Goal: Use online tool/utility: Utilize a website feature to perform a specific function

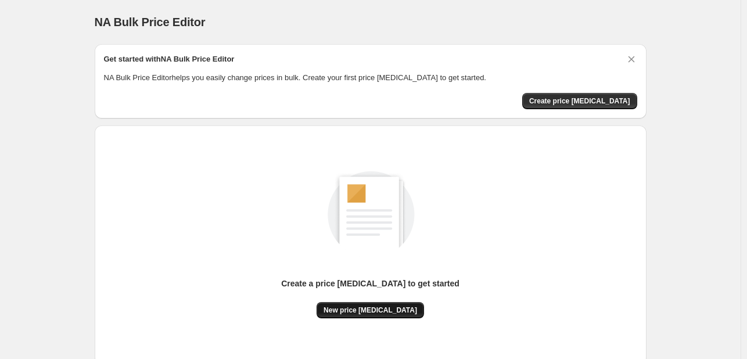
click at [376, 310] on span "New price change job" at bounding box center [371, 310] width 94 height 9
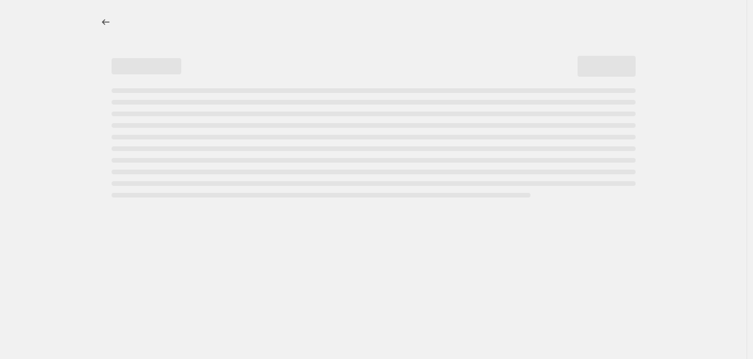
select select "percentage"
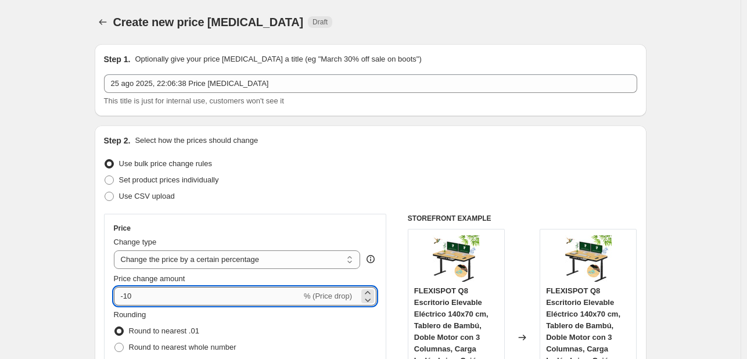
click at [209, 300] on input "-10" at bounding box center [208, 296] width 188 height 19
type input "-1"
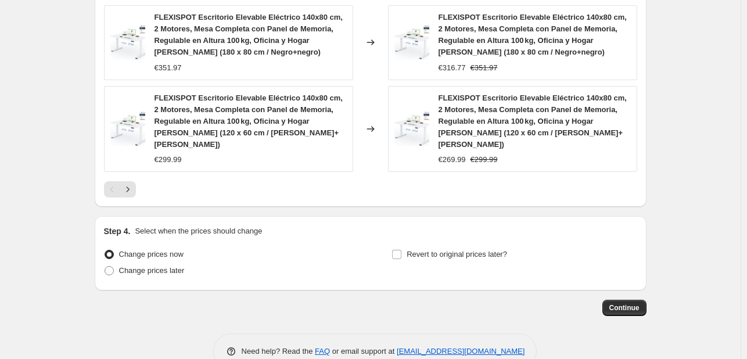
scroll to position [936, 0]
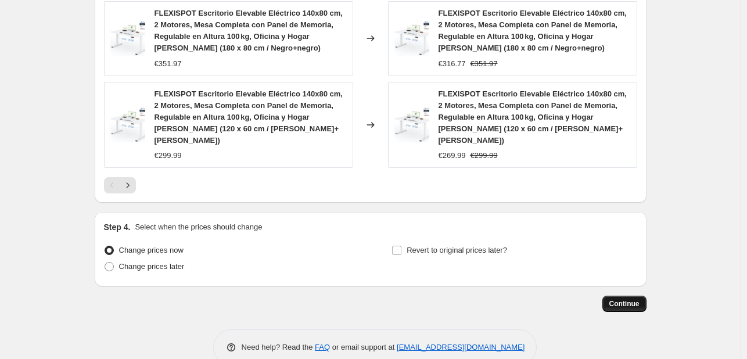
type input "-30"
click at [613, 296] on button "Continue" at bounding box center [624, 304] width 44 height 16
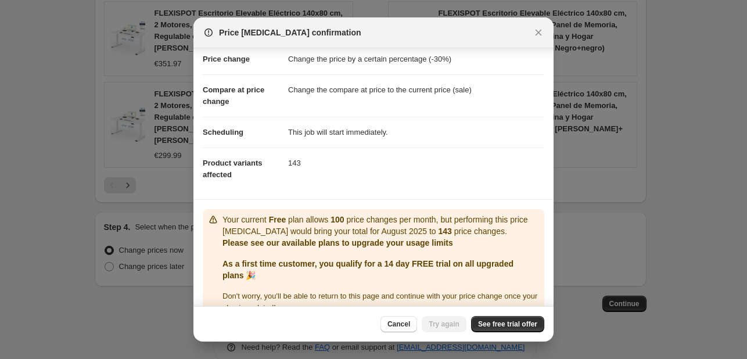
scroll to position [46, 0]
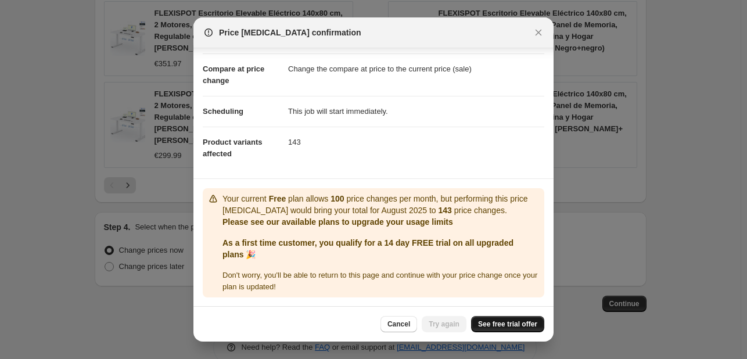
click at [499, 322] on span "See free trial offer" at bounding box center [507, 323] width 59 height 9
click at [446, 326] on span "Try again" at bounding box center [444, 323] width 31 height 9
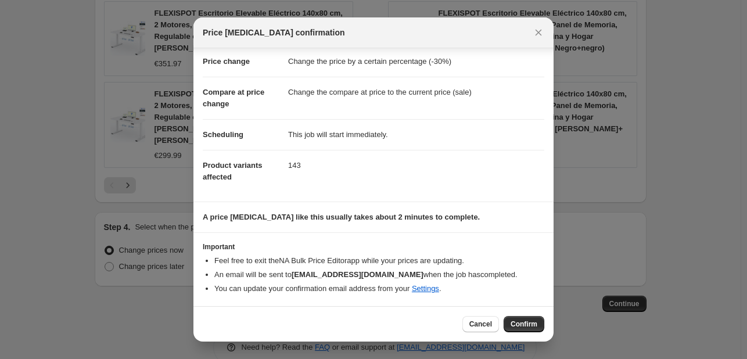
scroll to position [22, 0]
click at [520, 319] on button "Confirm" at bounding box center [524, 324] width 41 height 16
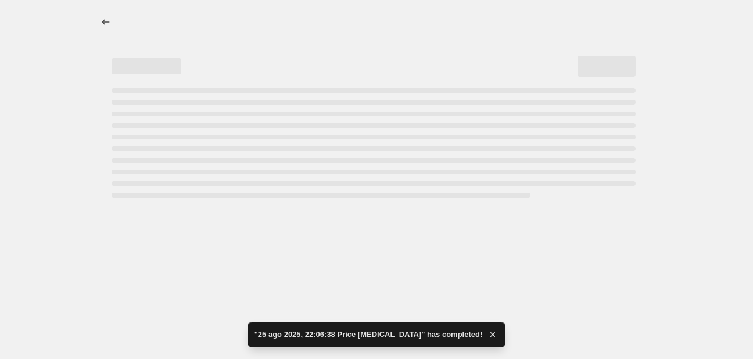
select select "percentage"
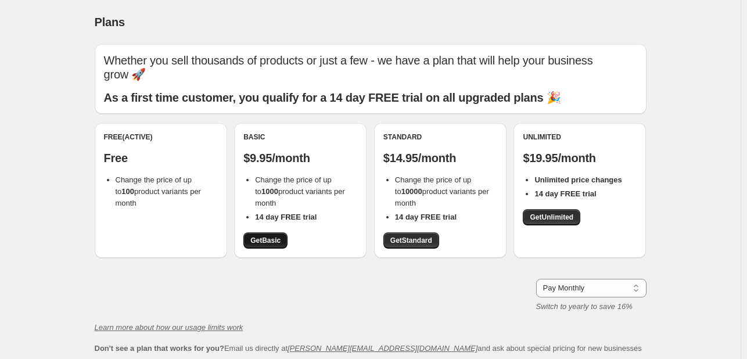
click at [268, 240] on span "Get Basic" at bounding box center [265, 240] width 30 height 9
